Goal: Find contact information: Find contact information

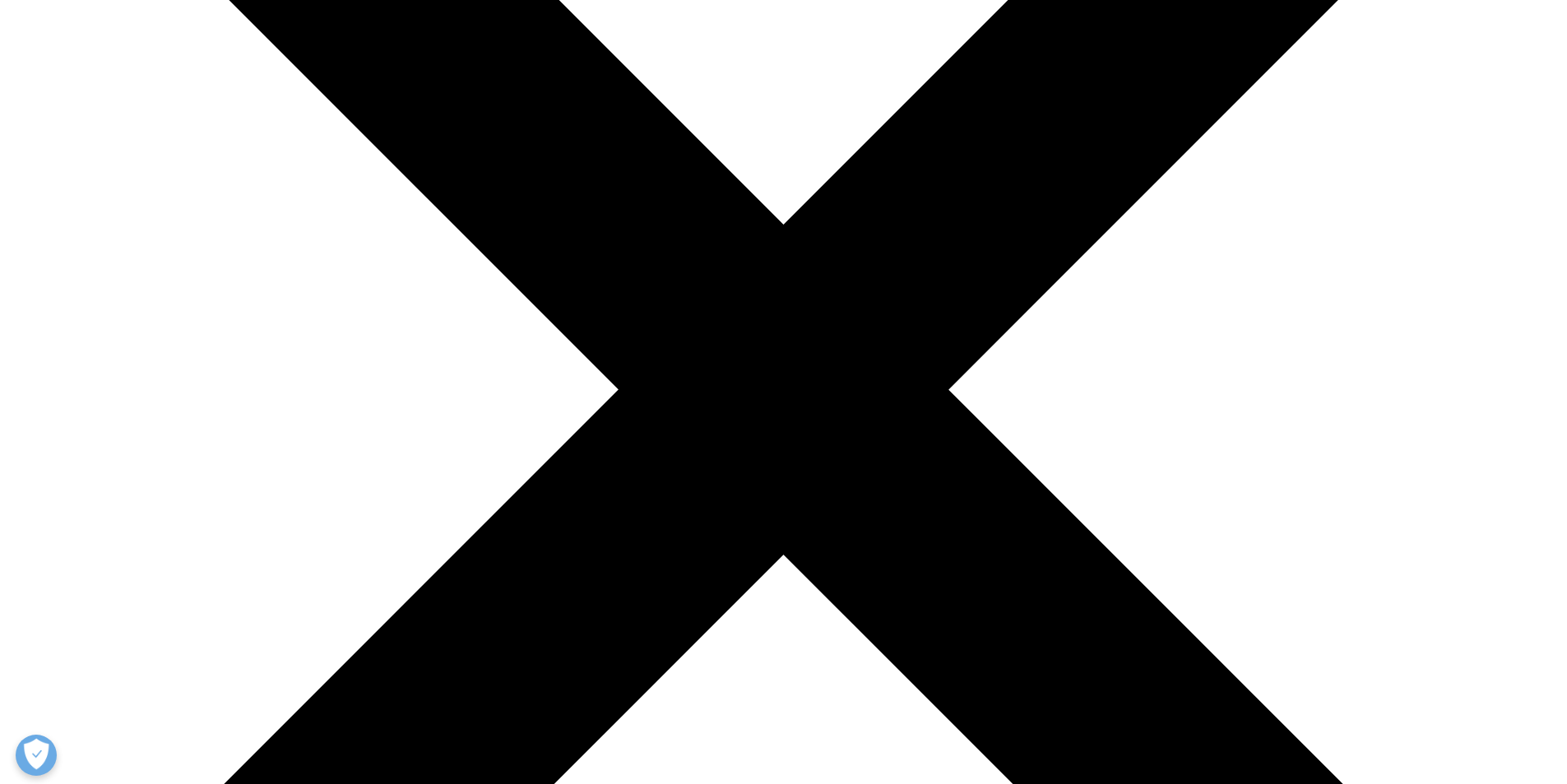
scroll to position [494, 0]
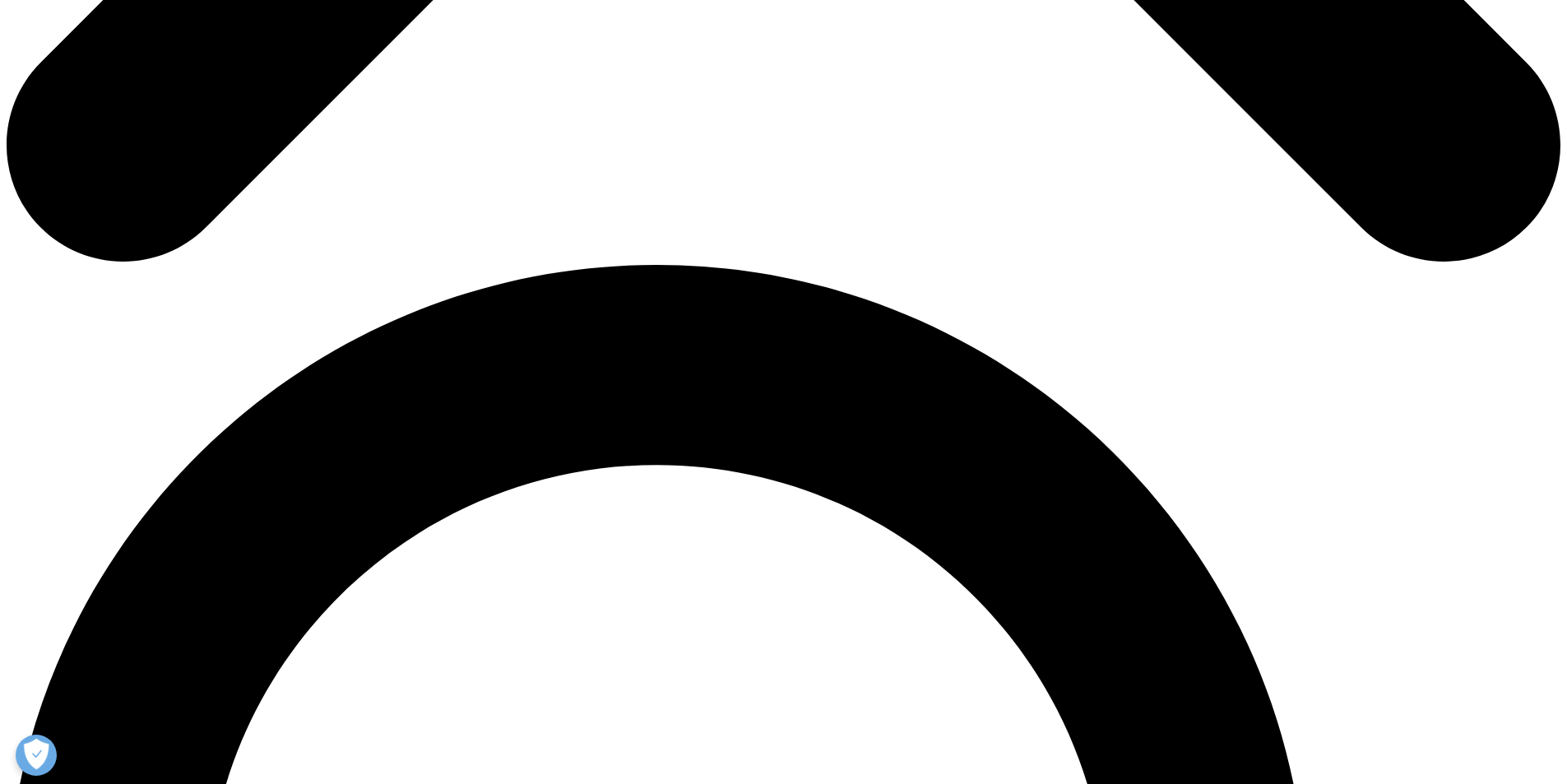
scroll to position [1727, 0]
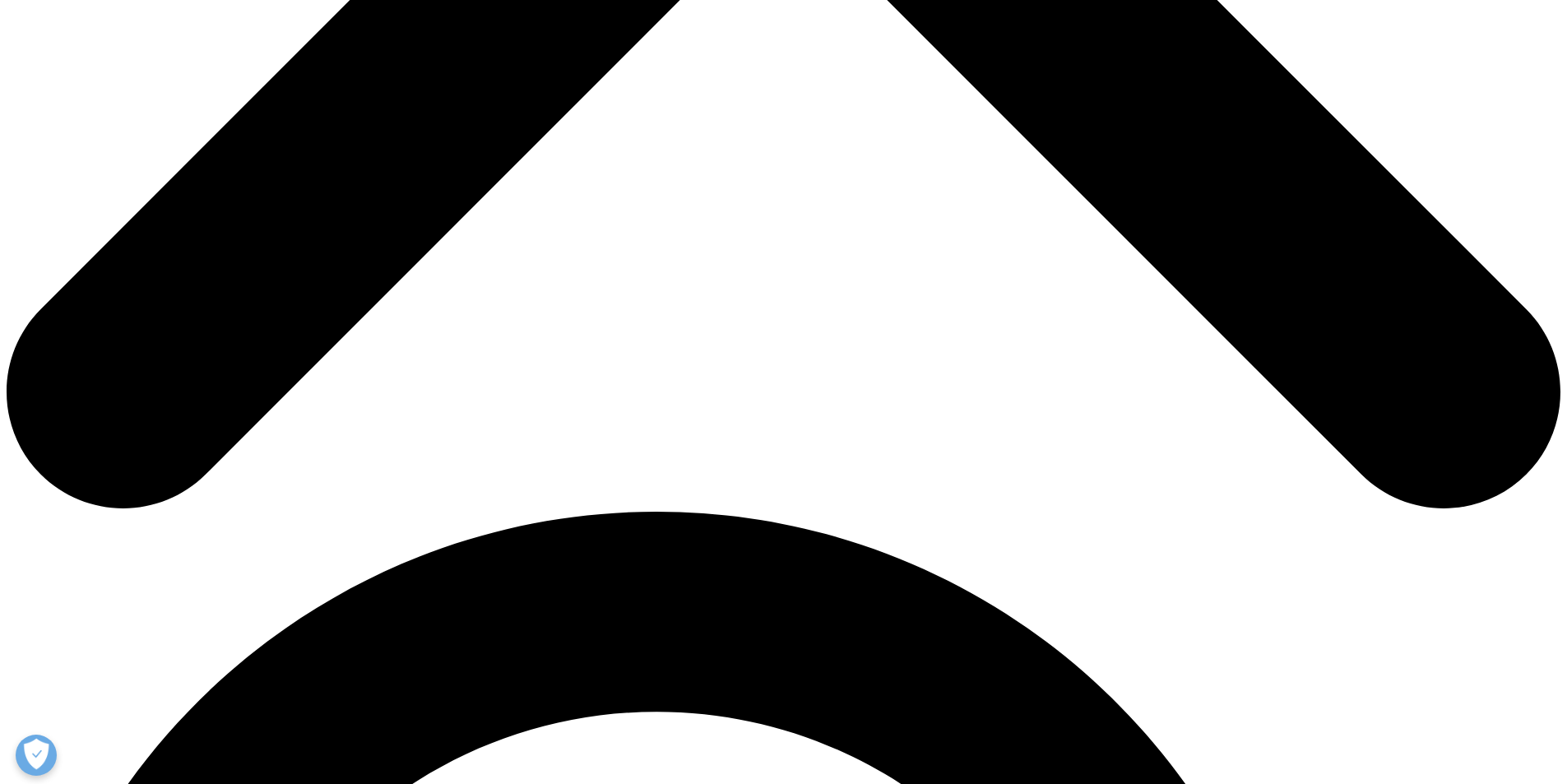
scroll to position [1316, 0]
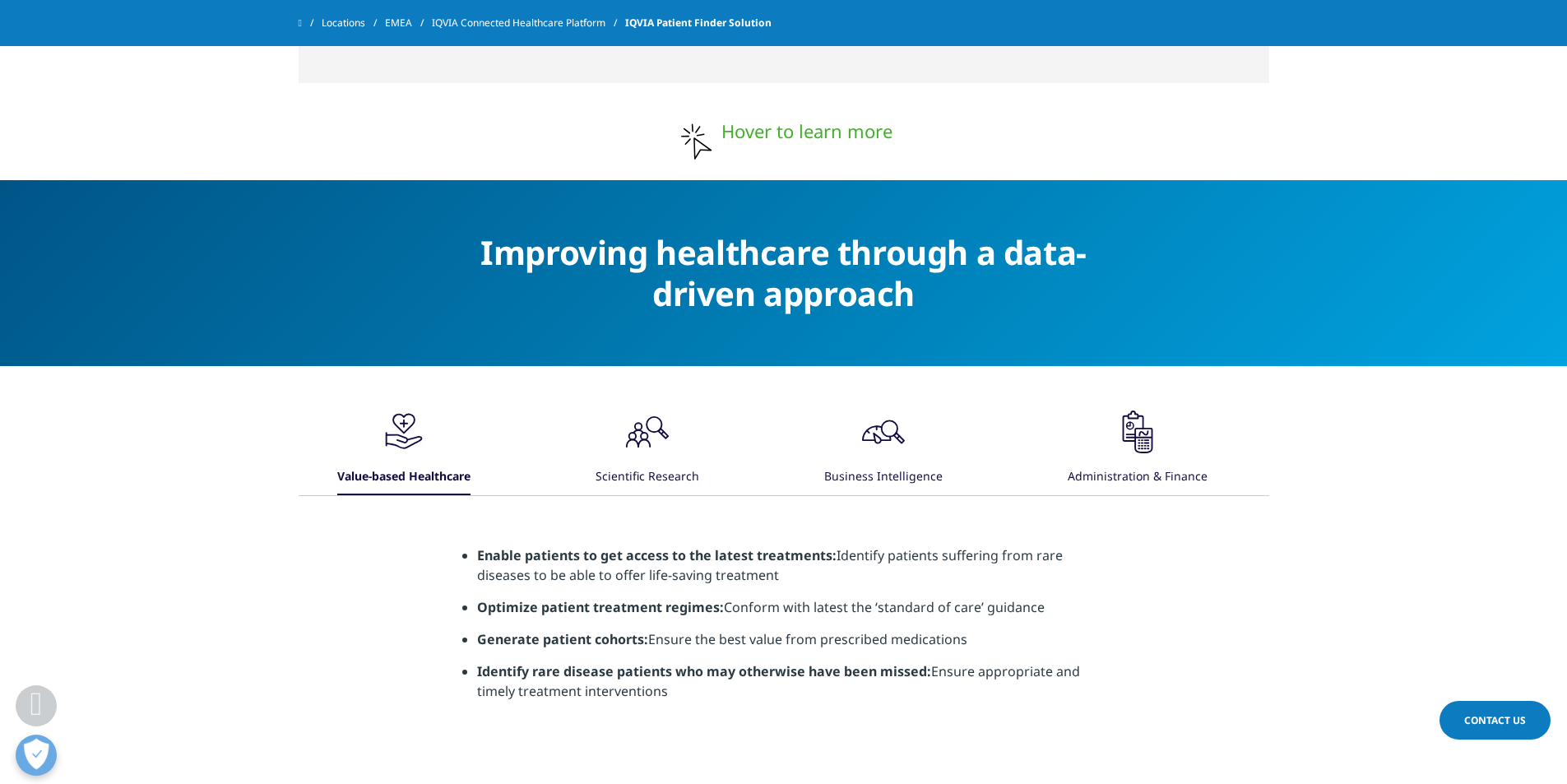
scroll to position [2714, 0]
